Goal: Transaction & Acquisition: Purchase product/service

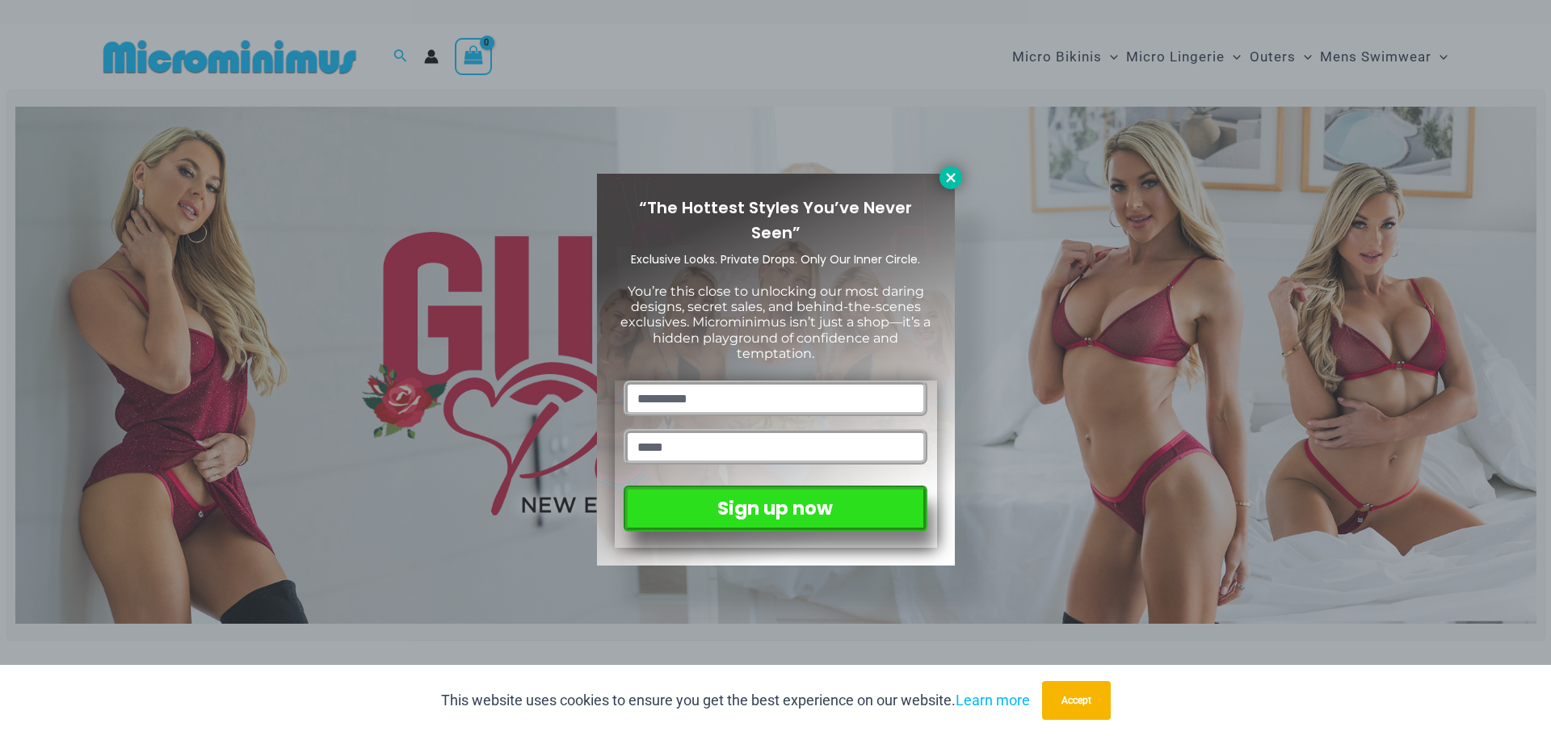
click at [940, 173] on button at bounding box center [951, 177] width 23 height 23
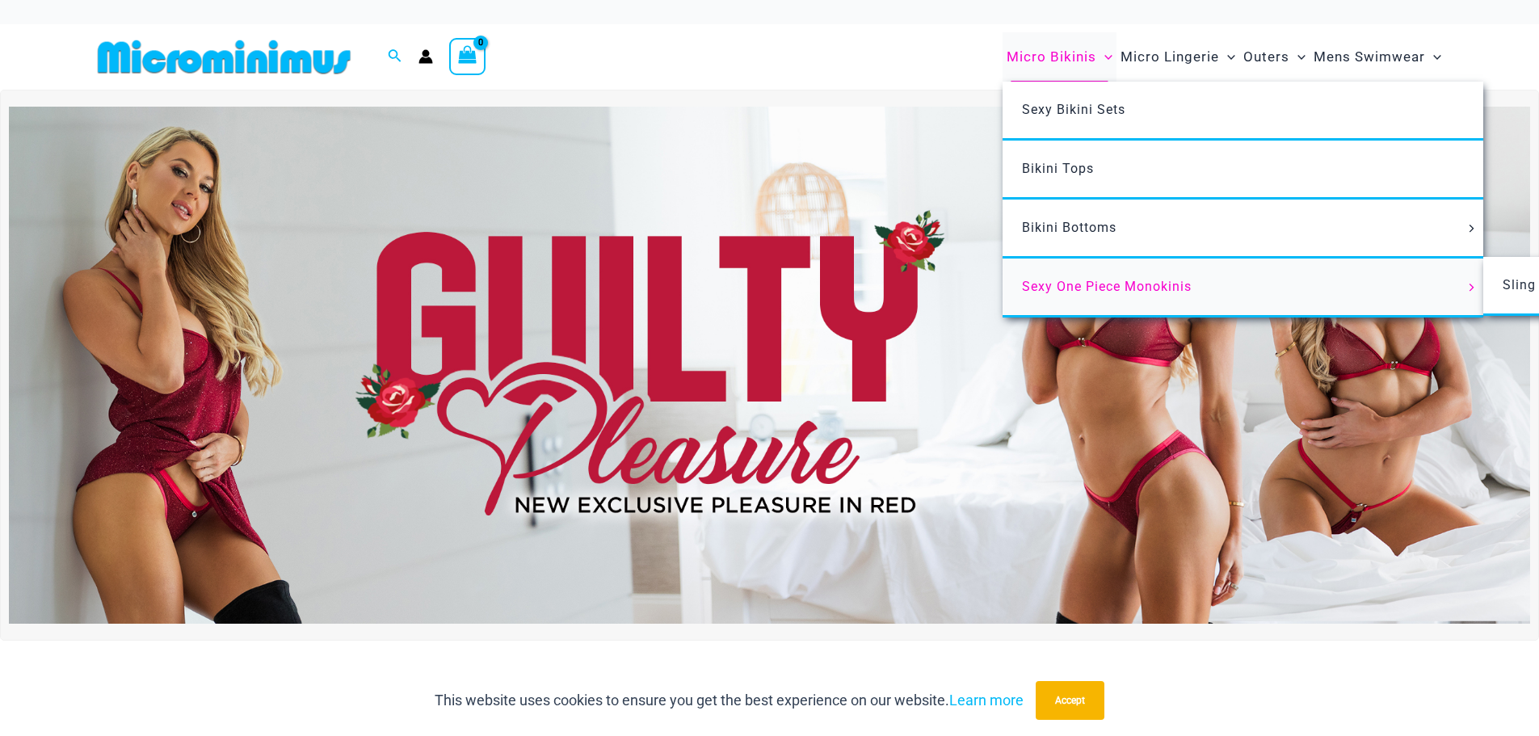
click at [1114, 267] on link "Sexy One Piece Monokinis" at bounding box center [1243, 288] width 481 height 59
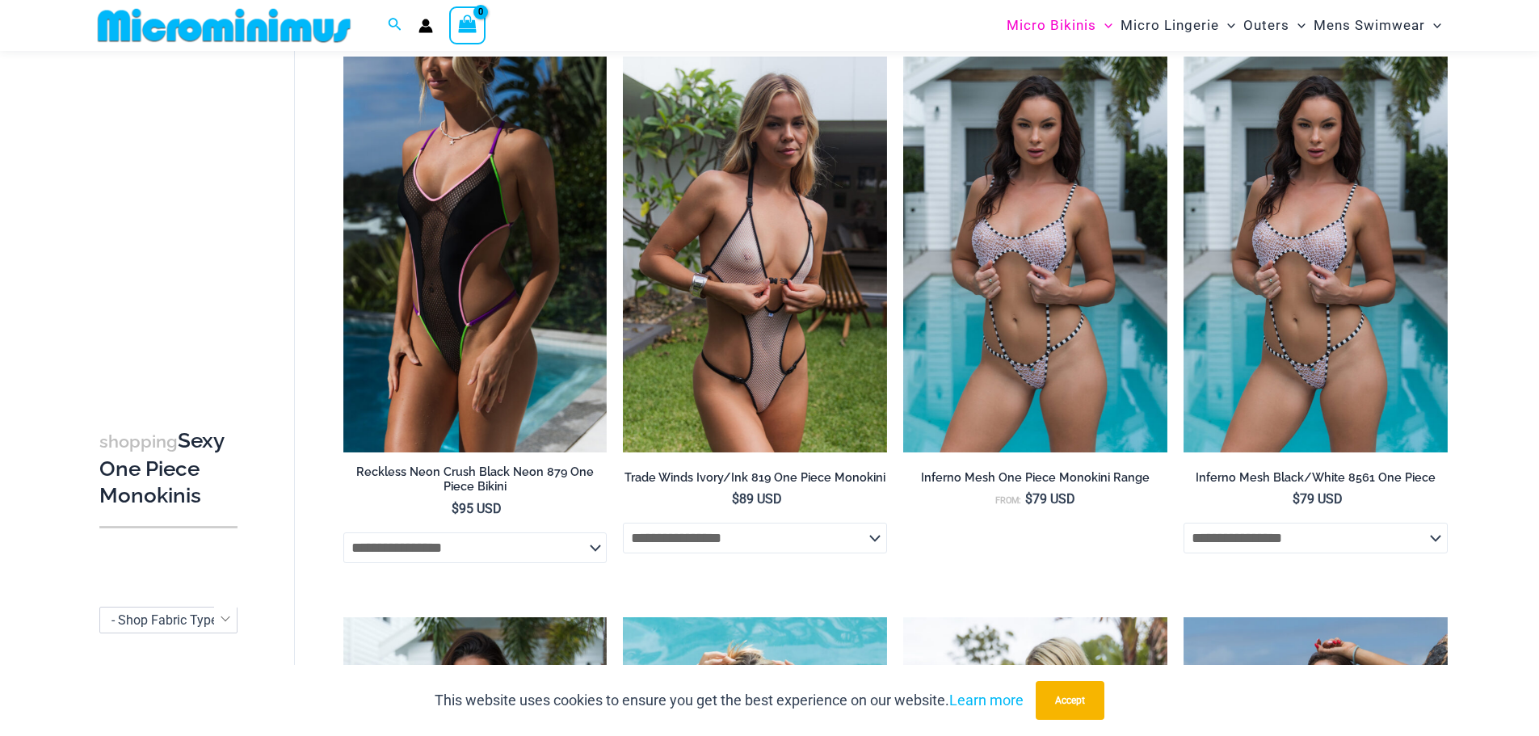
scroll to position [955, 0]
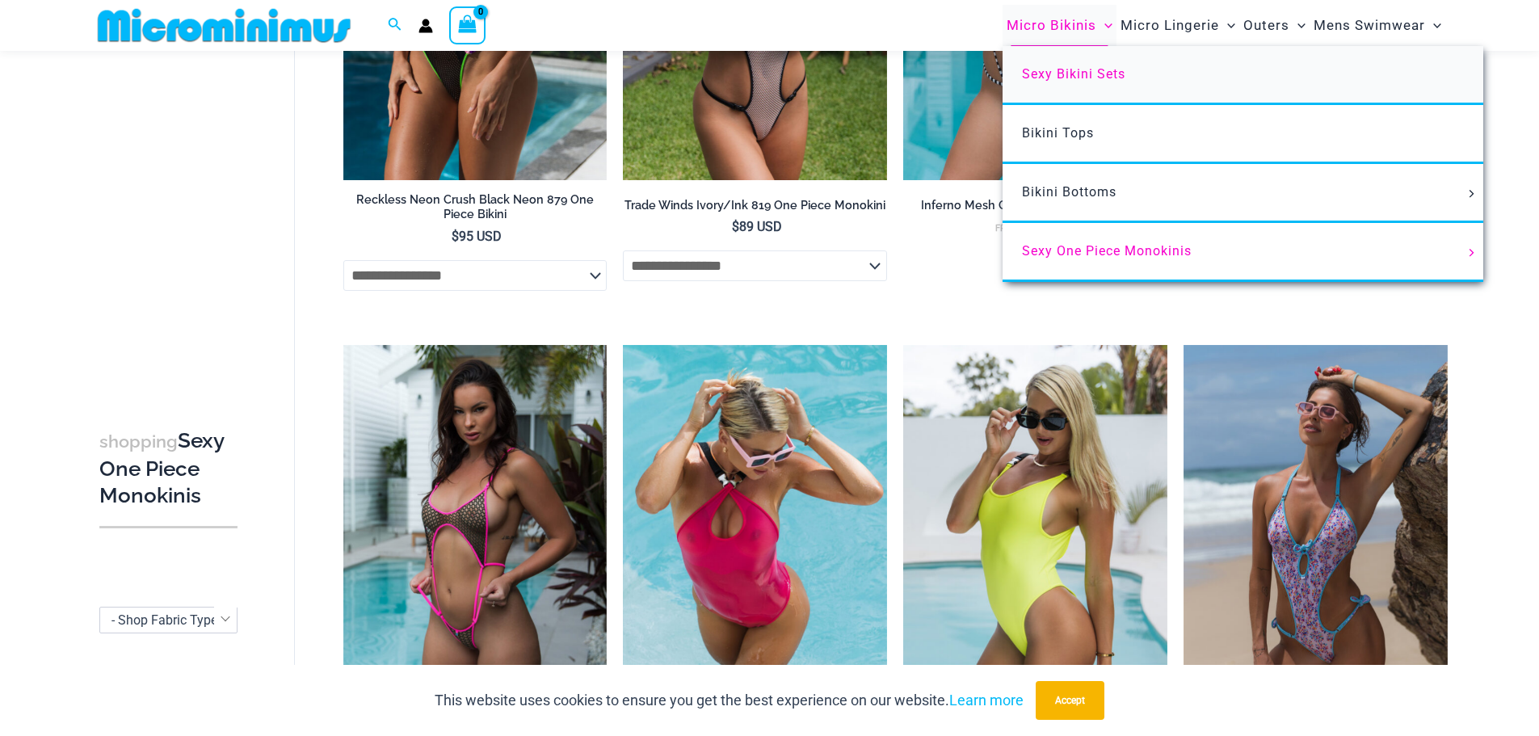
click at [1109, 86] on link "Sexy Bikini Sets" at bounding box center [1243, 75] width 481 height 59
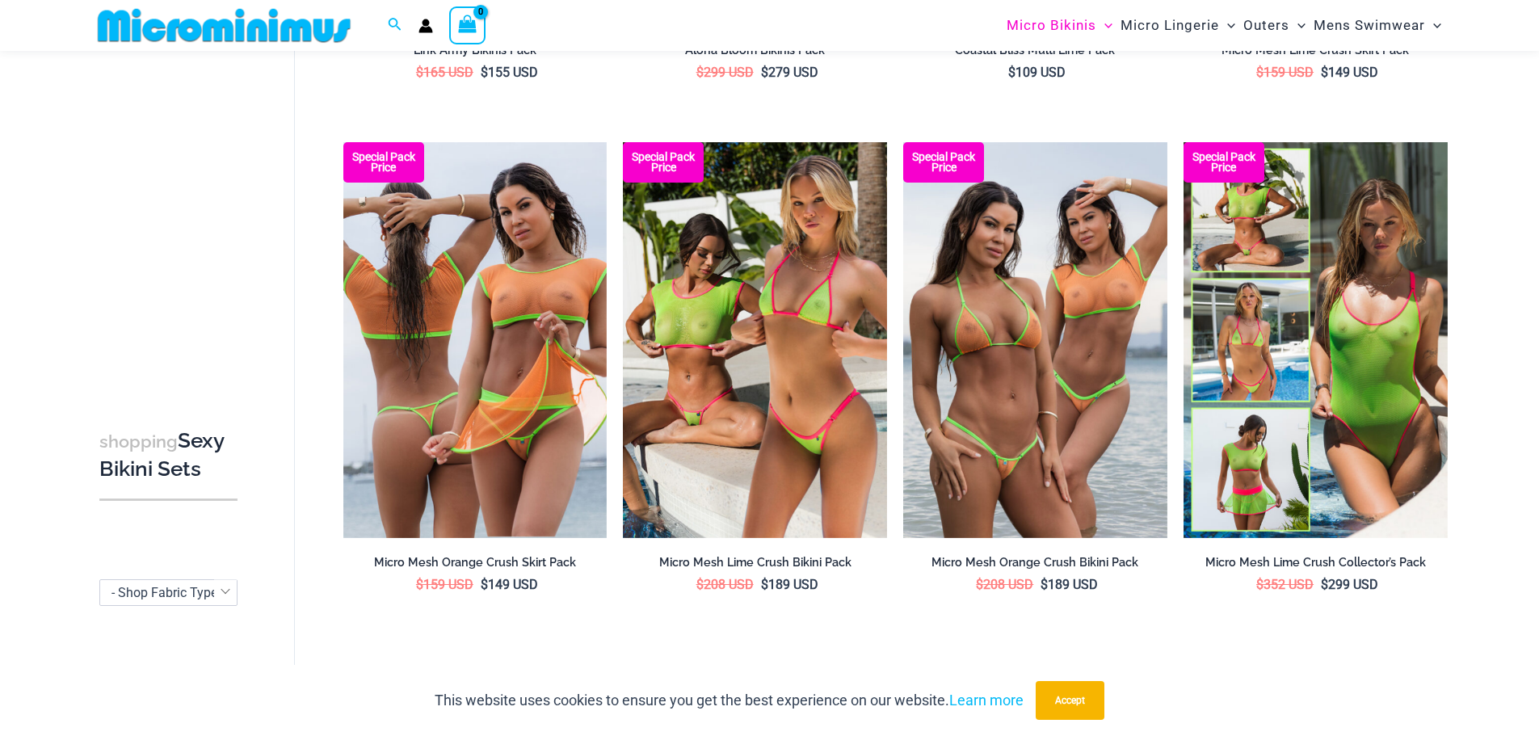
scroll to position [3619, 0]
